Goal: Task Accomplishment & Management: Use online tool/utility

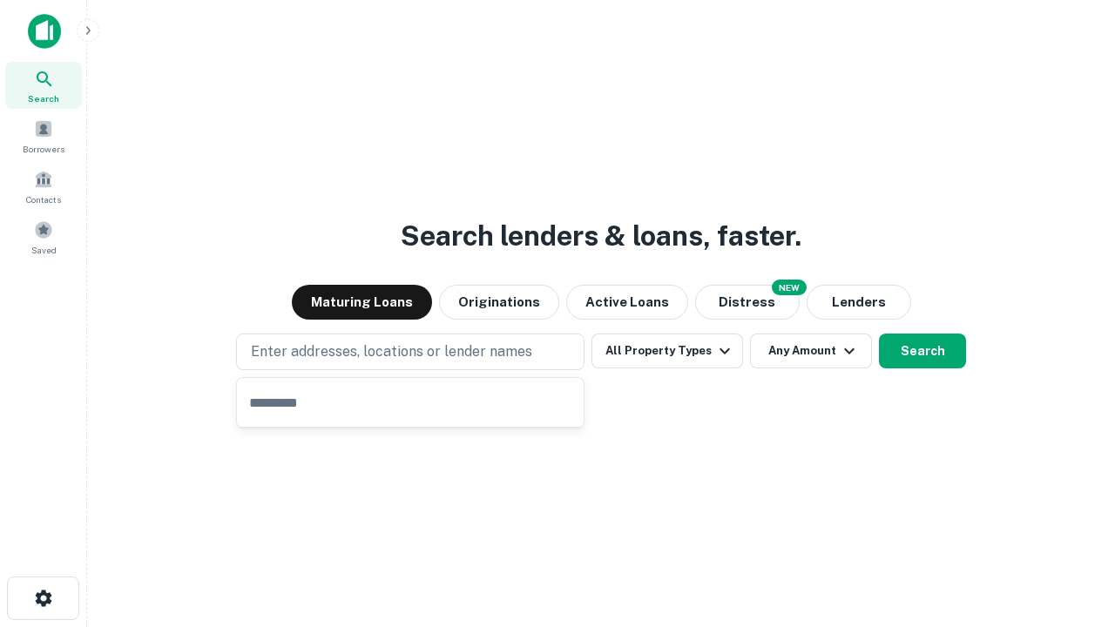
type input "**********"
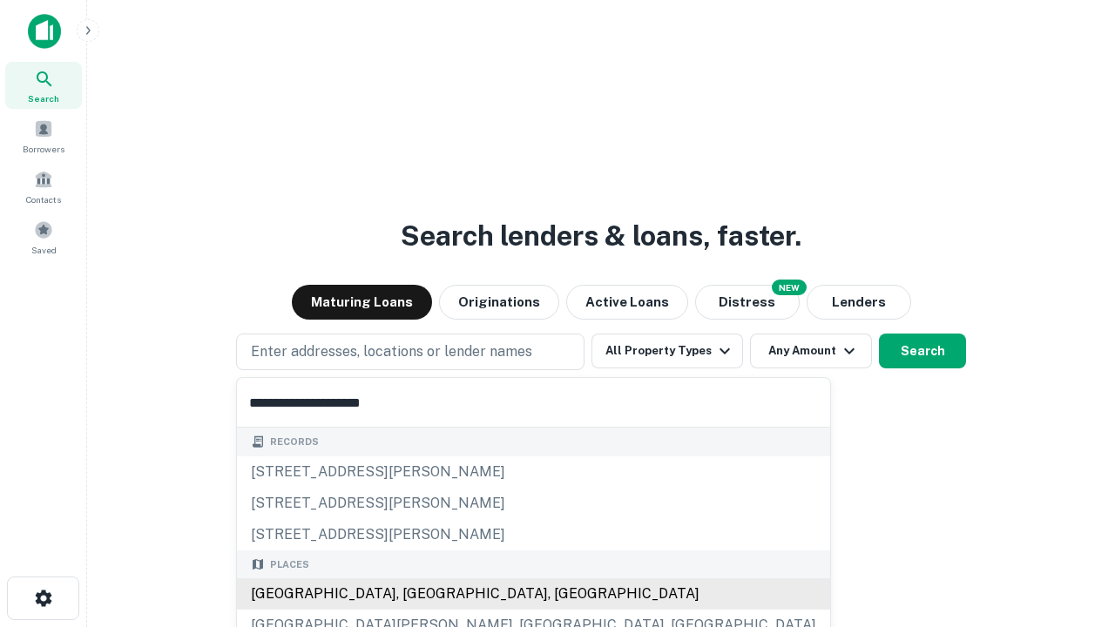
click at [416, 594] on div "Santa Monica, CA, USA" at bounding box center [533, 594] width 593 height 31
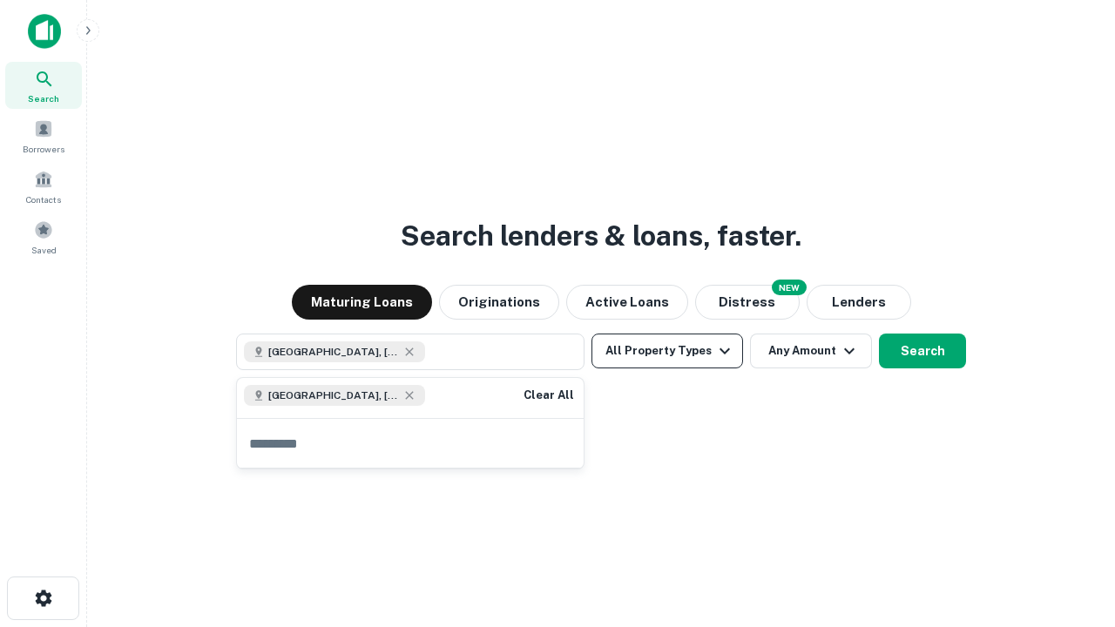
click at [667, 351] on button "All Property Types" at bounding box center [668, 351] width 152 height 35
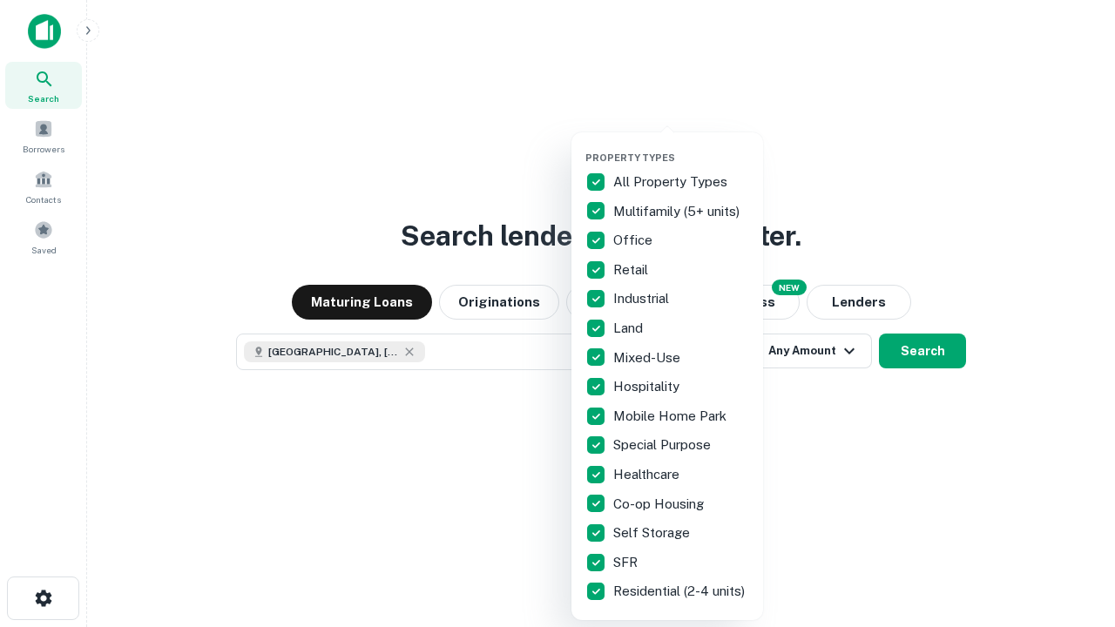
click at [681, 146] on button "button" at bounding box center [682, 146] width 192 height 1
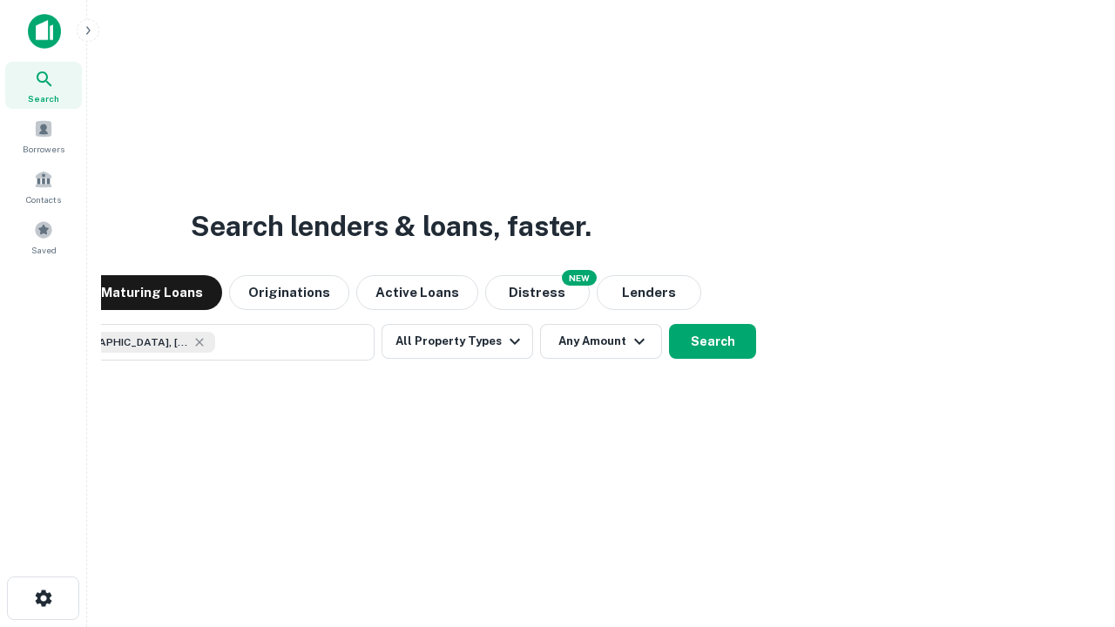
scroll to position [28, 0]
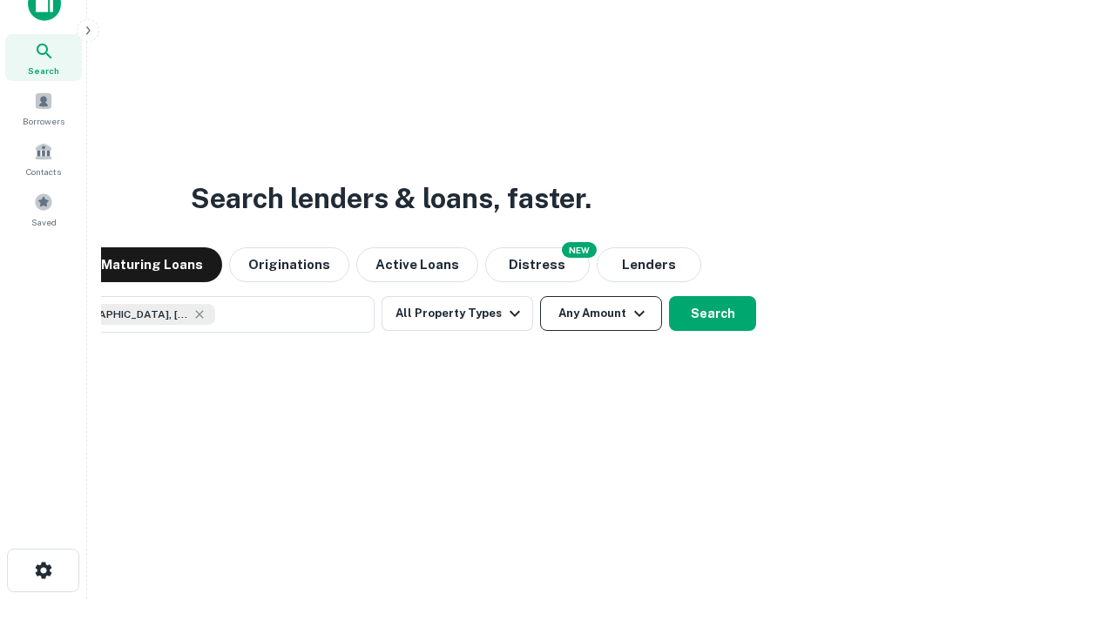
click at [540, 296] on button "Any Amount" at bounding box center [601, 313] width 122 height 35
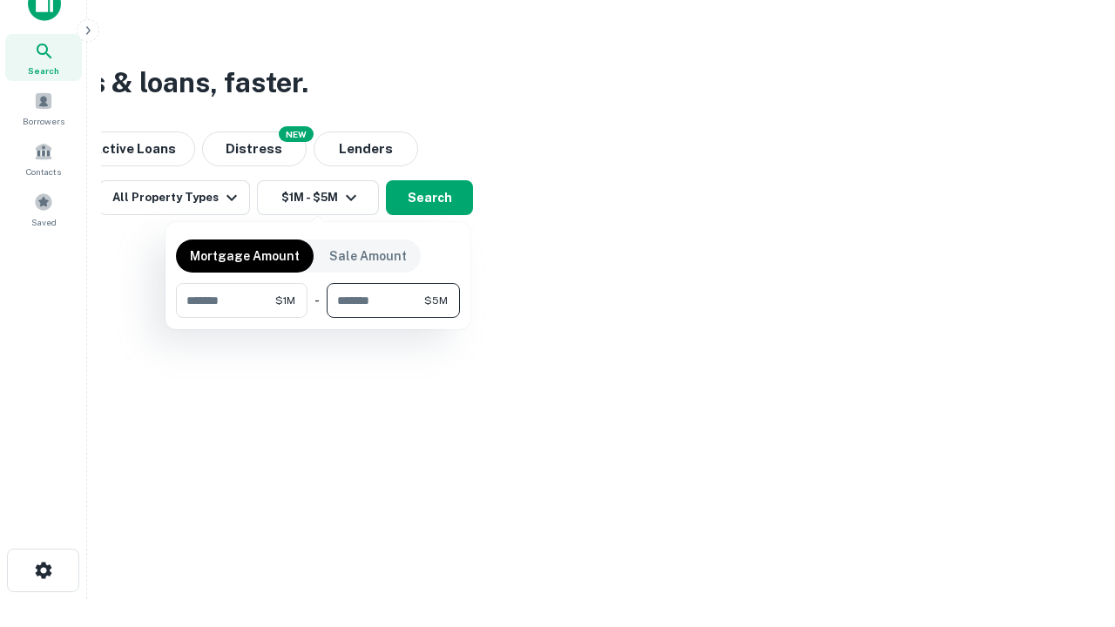
type input "*******"
click at [318, 318] on button "button" at bounding box center [318, 318] width 284 height 1
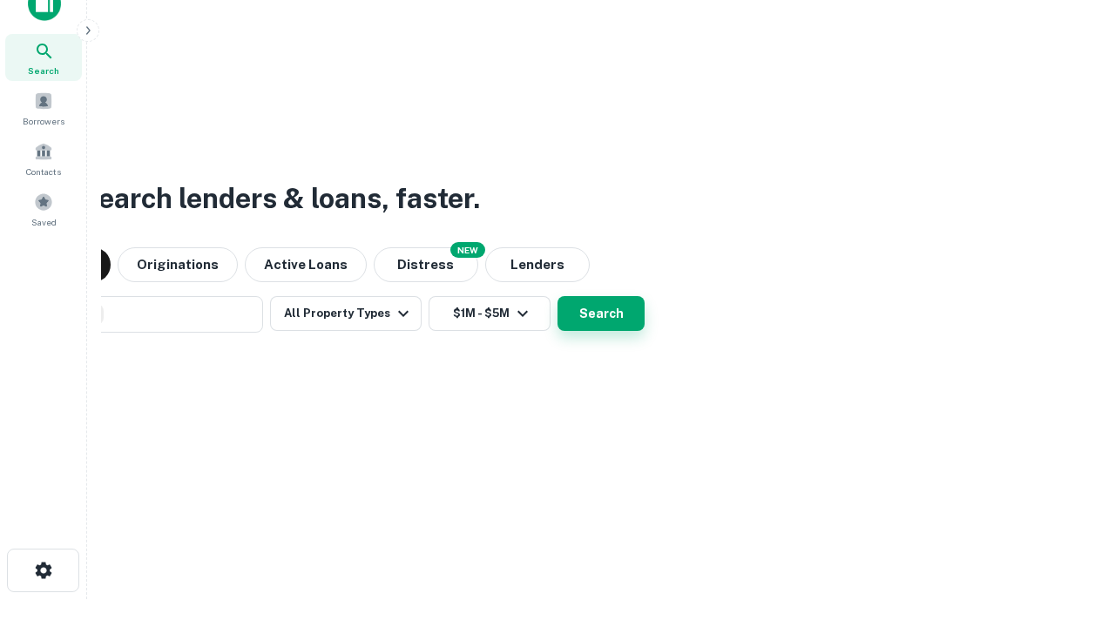
click at [558, 296] on button "Search" at bounding box center [601, 313] width 87 height 35
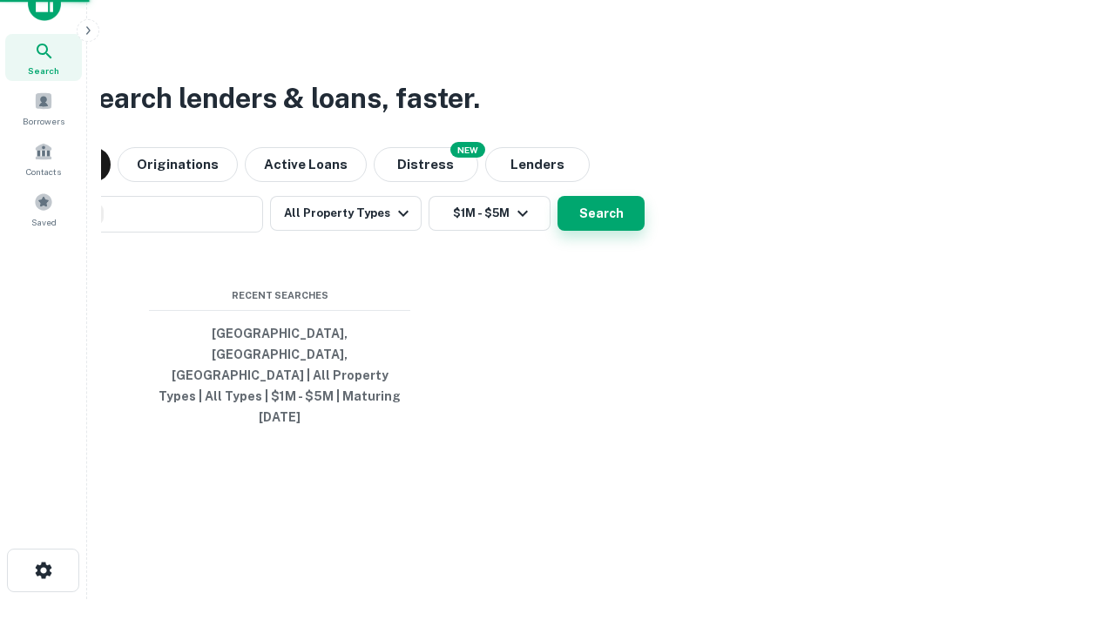
scroll to position [46, 493]
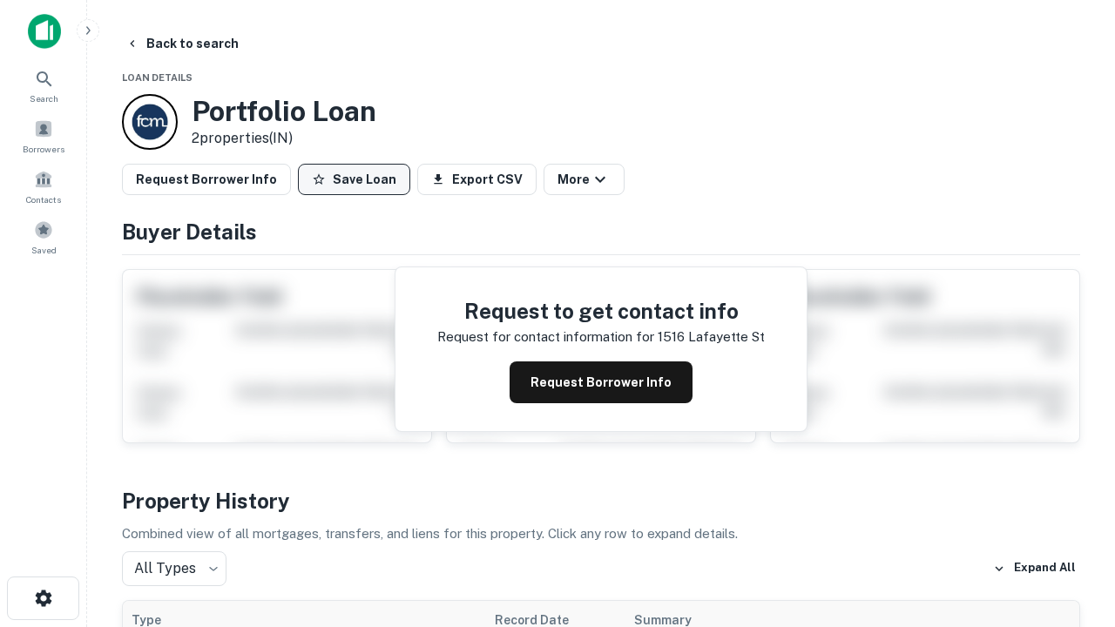
click at [354, 179] on button "Save Loan" at bounding box center [354, 179] width 112 height 31
click at [358, 179] on button "Loan Saved" at bounding box center [358, 179] width 120 height 31
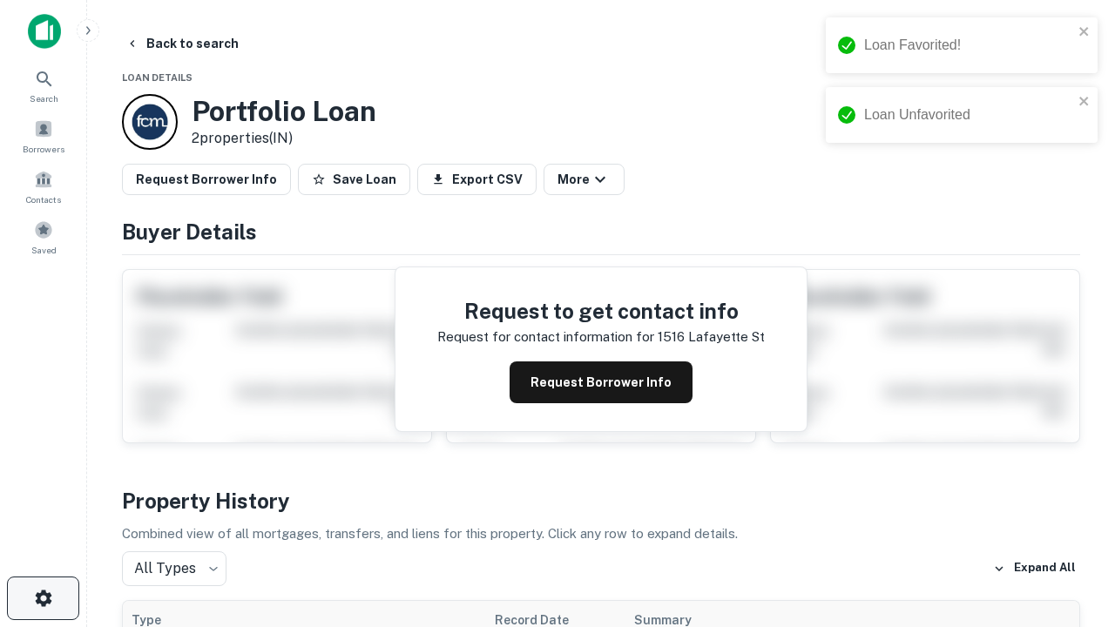
click at [43, 599] on icon "button" at bounding box center [43, 598] width 21 height 21
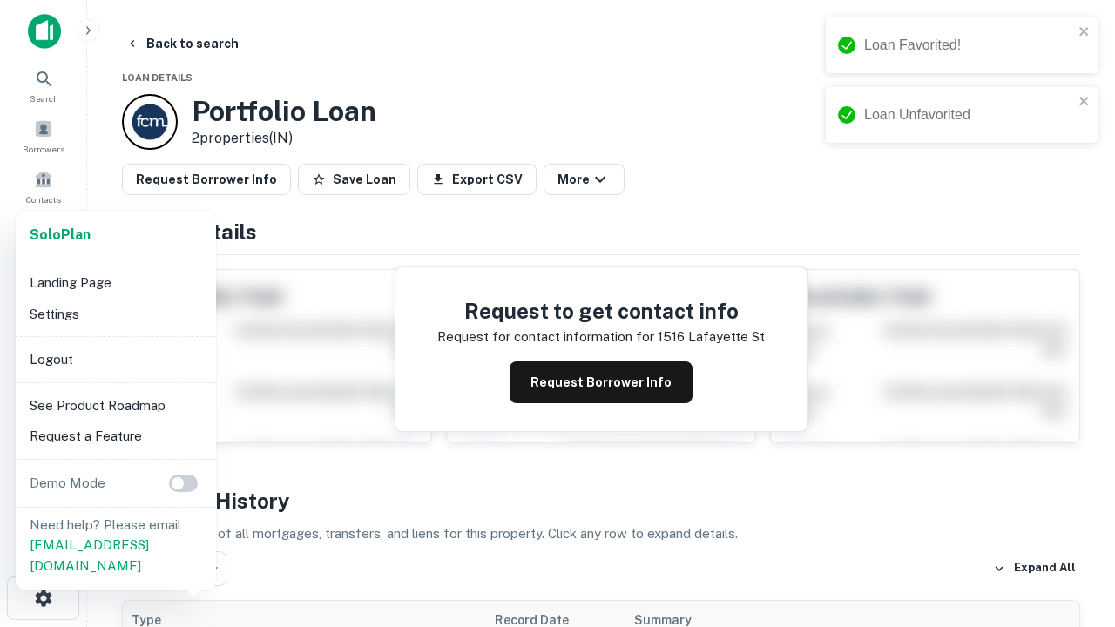
click at [115, 359] on li "Logout" at bounding box center [116, 359] width 186 height 31
